Goal: Transaction & Acquisition: Download file/media

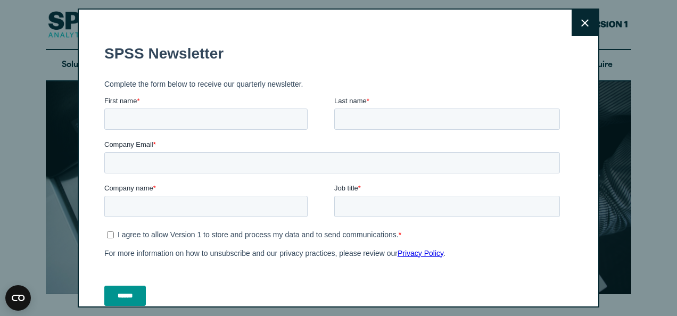
click at [571, 19] on button "Close" at bounding box center [584, 23] width 27 height 27
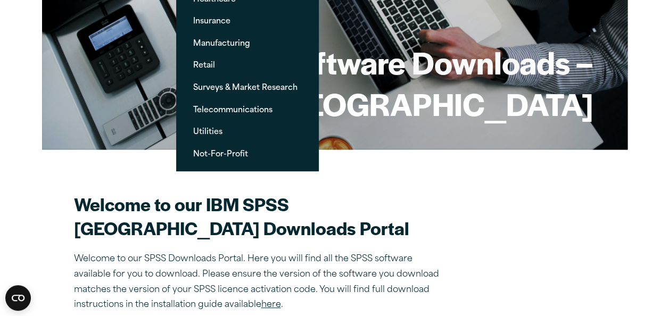
scroll to position [152, 0]
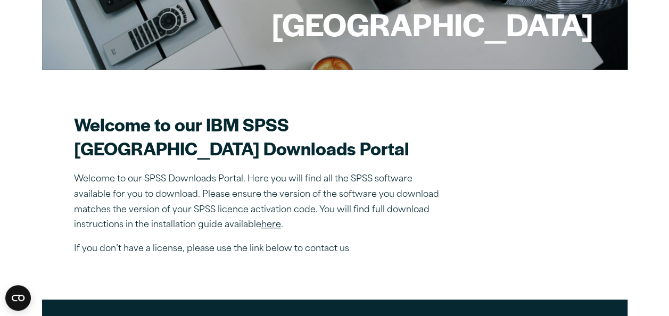
click at [355, 159] on h2 "Welcome to our IBM SPSS [GEOGRAPHIC_DATA] Downloads Portal" at bounding box center [260, 136] width 372 height 48
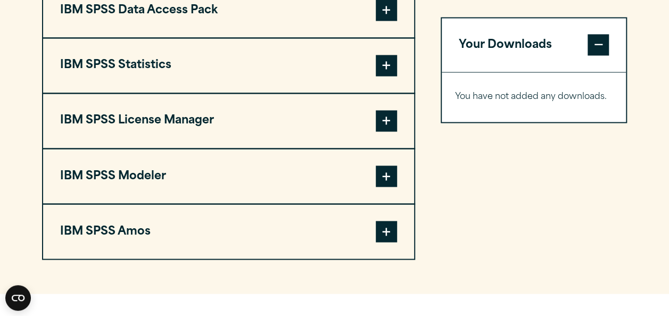
scroll to position [861, 0]
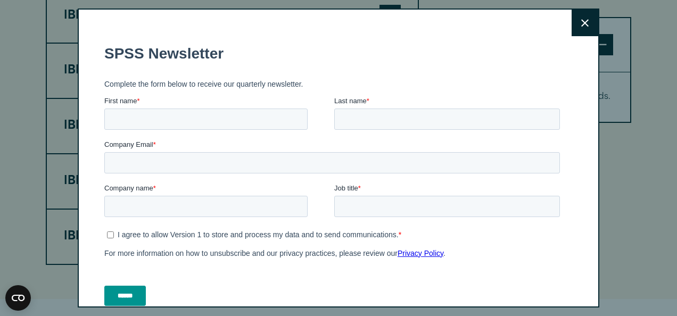
click at [577, 30] on button "Close" at bounding box center [584, 23] width 27 height 27
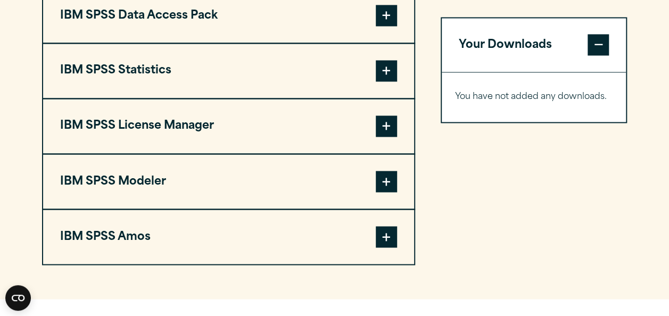
click at [384, 81] on span at bounding box center [386, 70] width 21 height 21
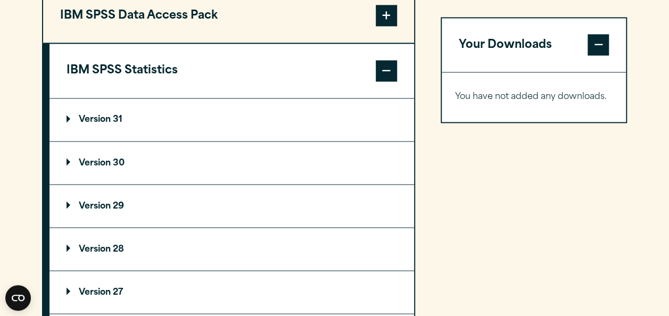
click at [103, 137] on summary "Version 31" at bounding box center [231, 119] width 364 height 43
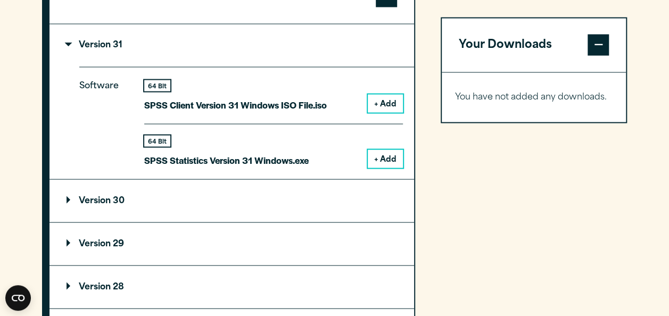
scroll to position [934, 0]
click at [137, 61] on summary "Version 31" at bounding box center [231, 45] width 364 height 43
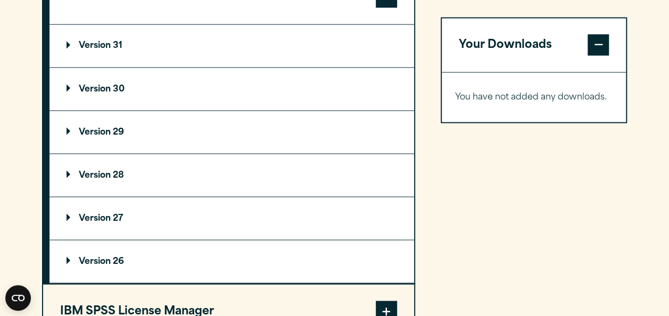
click at [118, 93] on p "Version 30" at bounding box center [95, 89] width 58 height 9
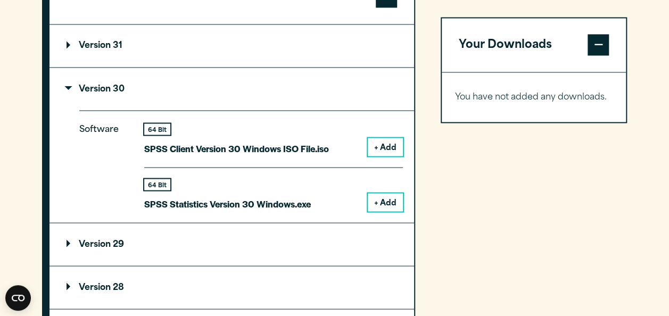
click at [118, 93] on p "Version 30" at bounding box center [95, 89] width 58 height 9
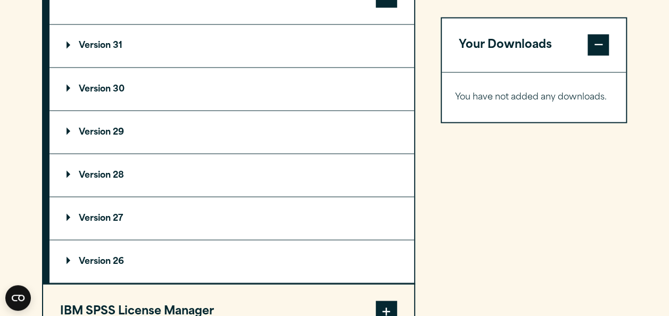
click at [130, 67] on summary "Version 31" at bounding box center [231, 45] width 364 height 43
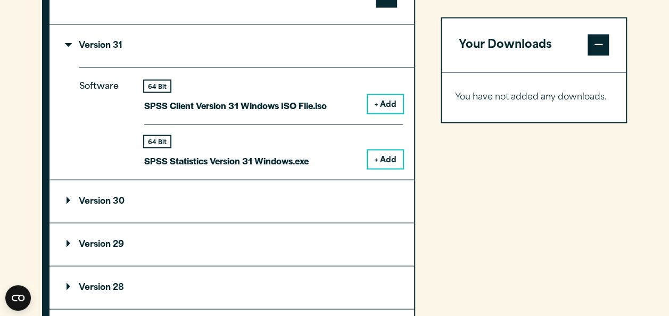
click at [371, 168] on button "+ Add" at bounding box center [385, 159] width 35 height 18
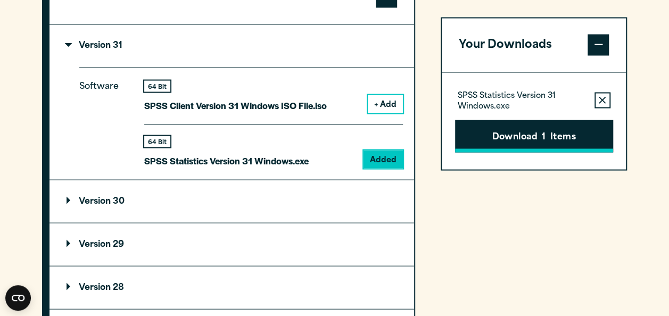
click at [488, 133] on button "Download 1 Items" at bounding box center [534, 136] width 158 height 33
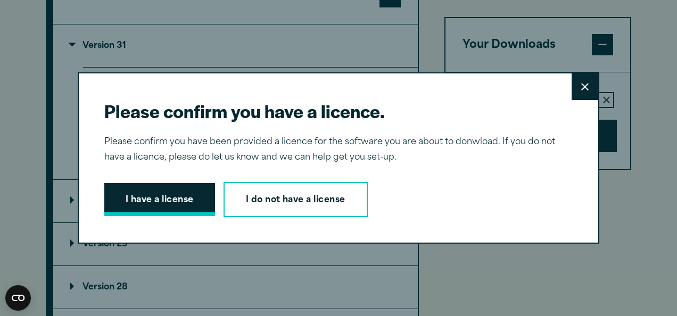
click at [179, 205] on button "I have a license" at bounding box center [159, 199] width 111 height 33
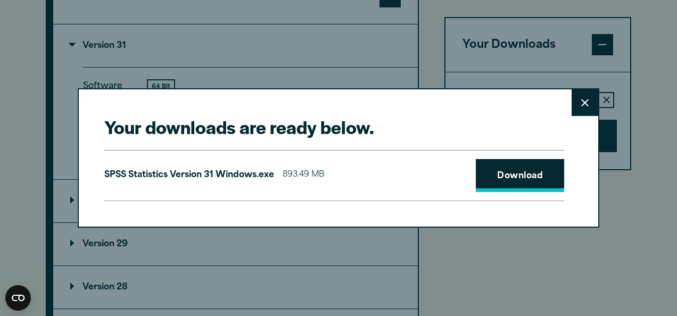
click at [475, 171] on link "Download" at bounding box center [519, 175] width 88 height 33
click at [577, 109] on button "Close" at bounding box center [584, 102] width 27 height 27
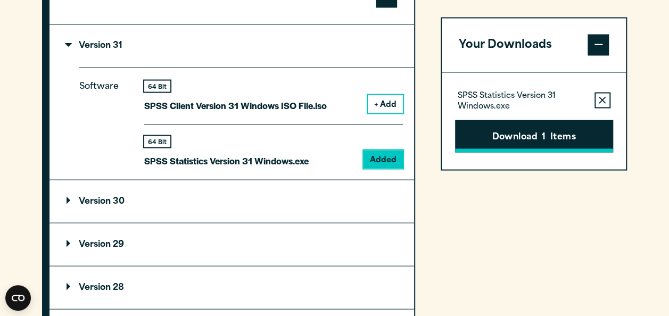
click at [512, 141] on button "Download 1 Items" at bounding box center [534, 136] width 158 height 33
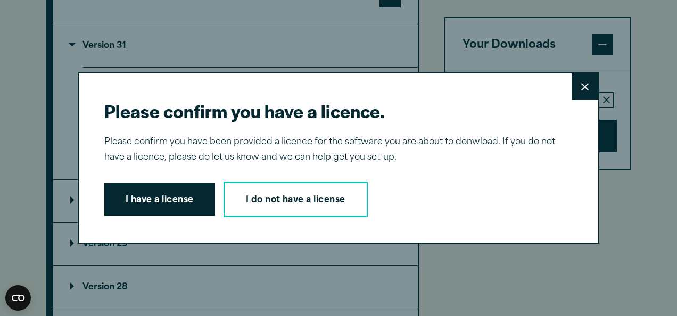
click at [486, 238] on div "Please confirm you have a licence. Close Please confirm you have been provided …" at bounding box center [338, 157] width 521 height 171
click at [581, 86] on icon at bounding box center [584, 87] width 7 height 8
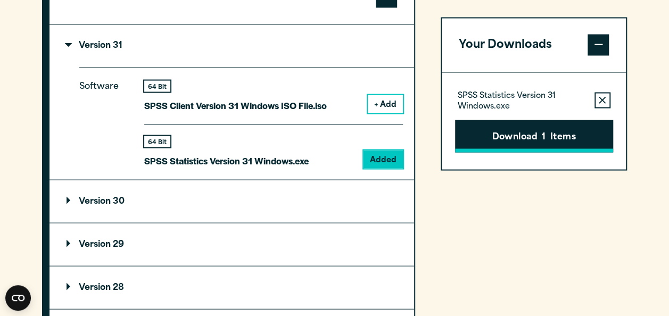
click at [524, 132] on button "Download 1 Items" at bounding box center [534, 136] width 158 height 33
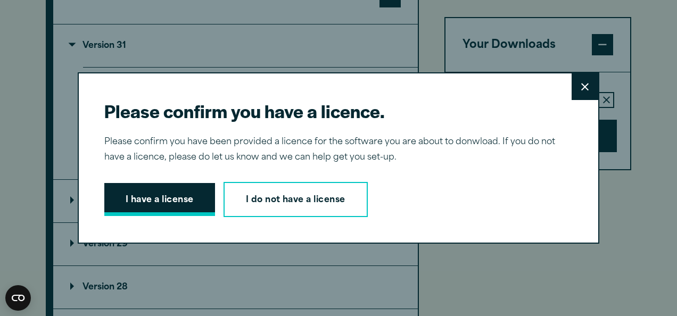
click at [166, 201] on button "I have a license" at bounding box center [159, 199] width 111 height 33
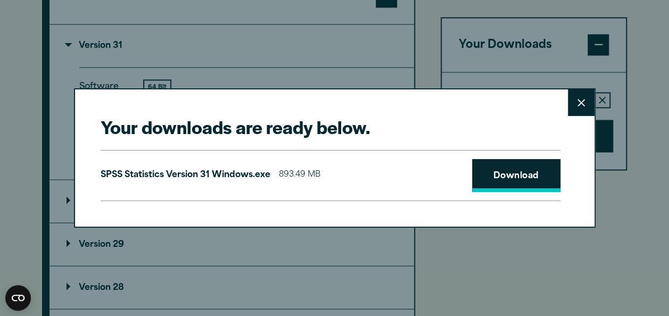
click at [493, 180] on link "Download" at bounding box center [516, 175] width 88 height 33
